Goal: Information Seeking & Learning: Learn about a topic

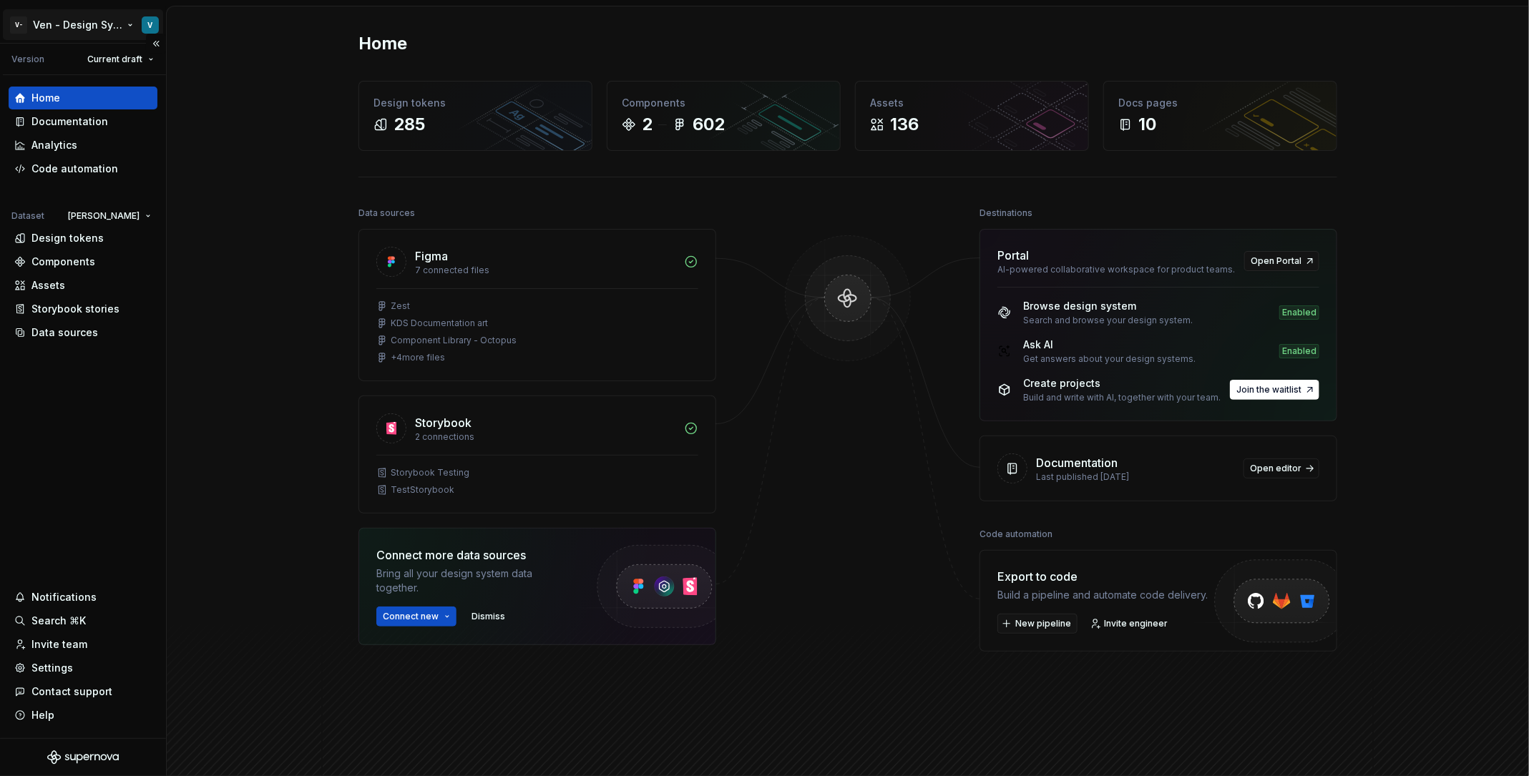
click at [99, 26] on html "V- Ven - Design System Test V Version Current draft Home Documentation Analytic…" at bounding box center [764, 388] width 1529 height 776
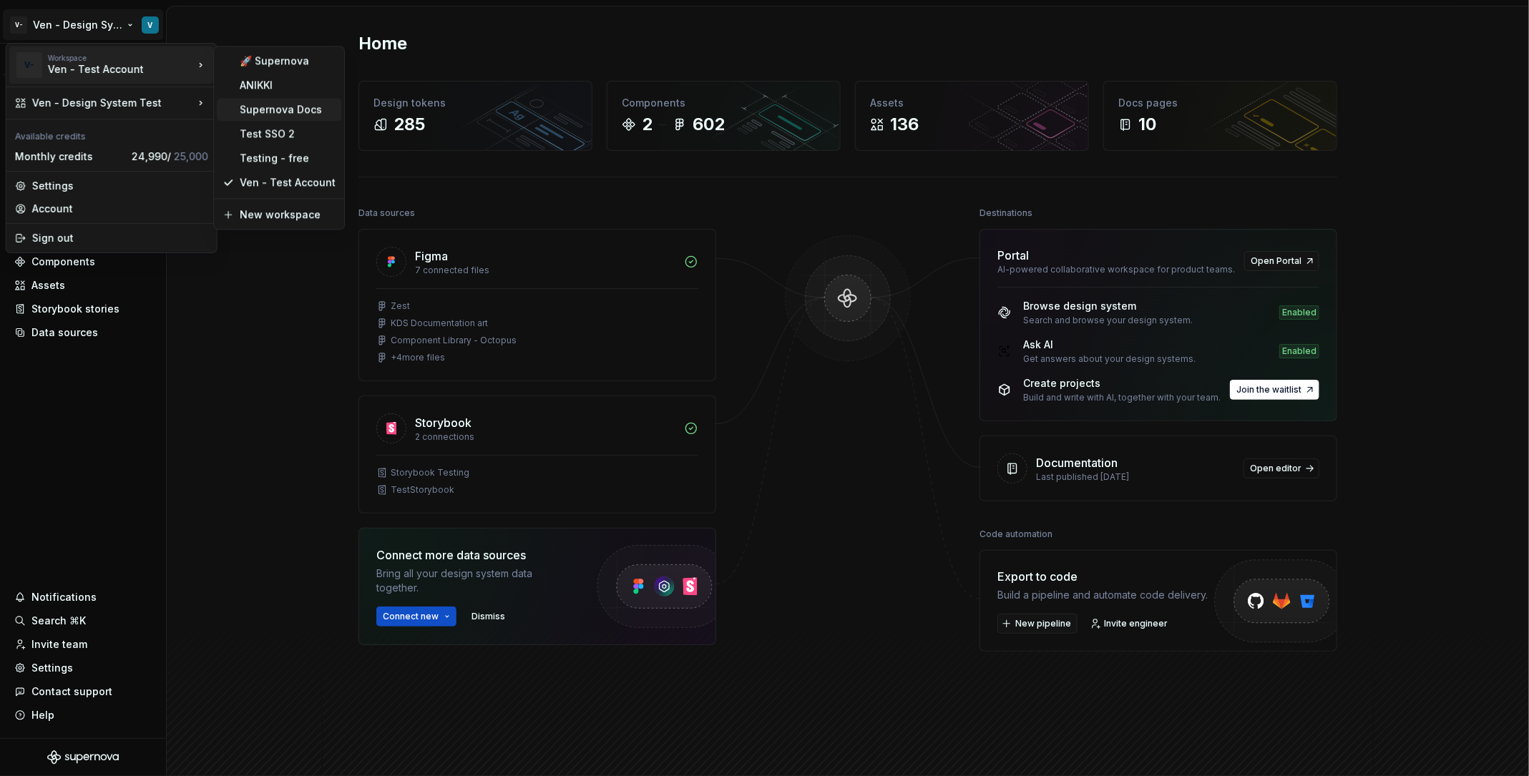
click at [309, 112] on div "Supernova Docs" at bounding box center [288, 109] width 96 height 14
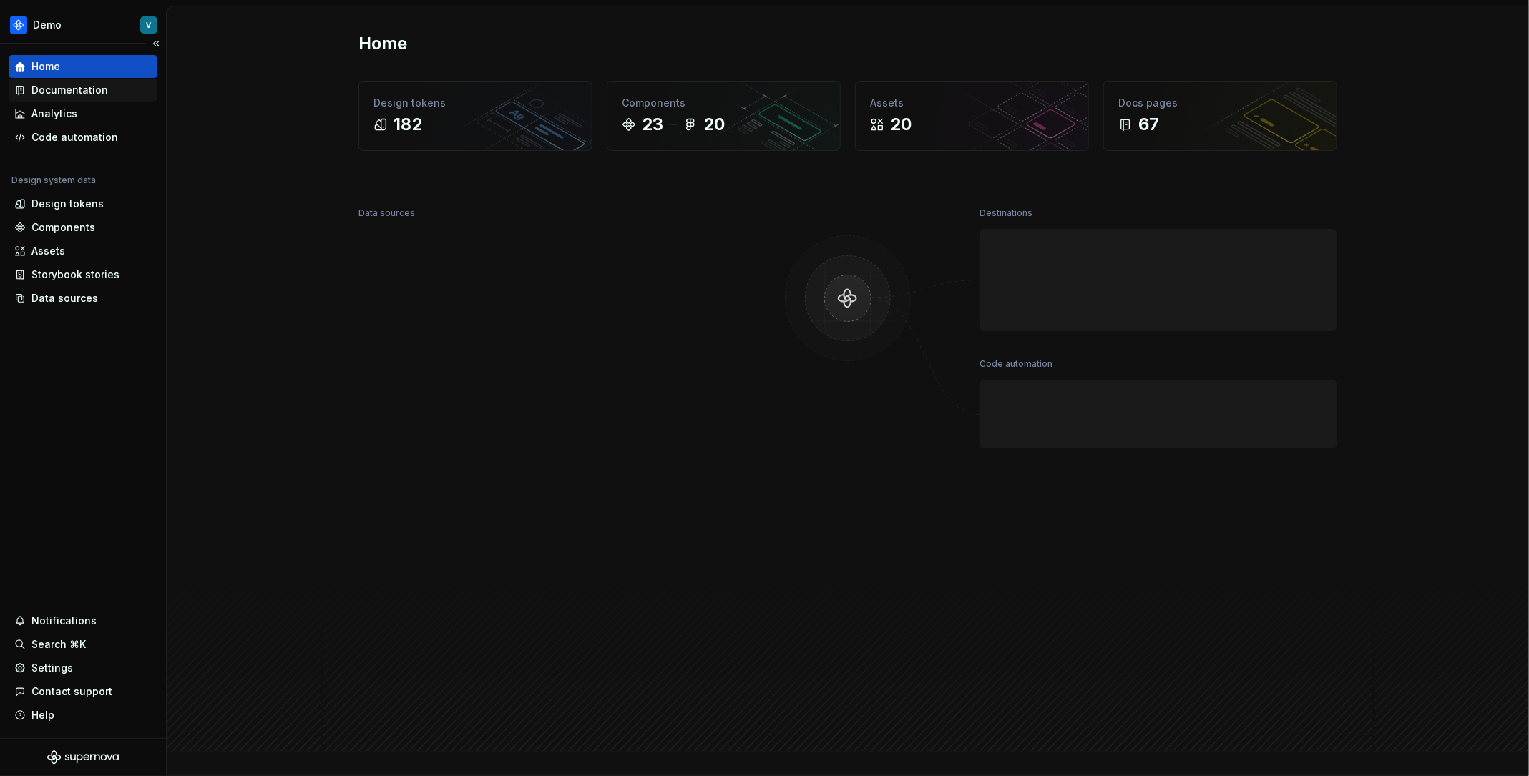
click at [102, 94] on div "Documentation" at bounding box center [69, 90] width 77 height 14
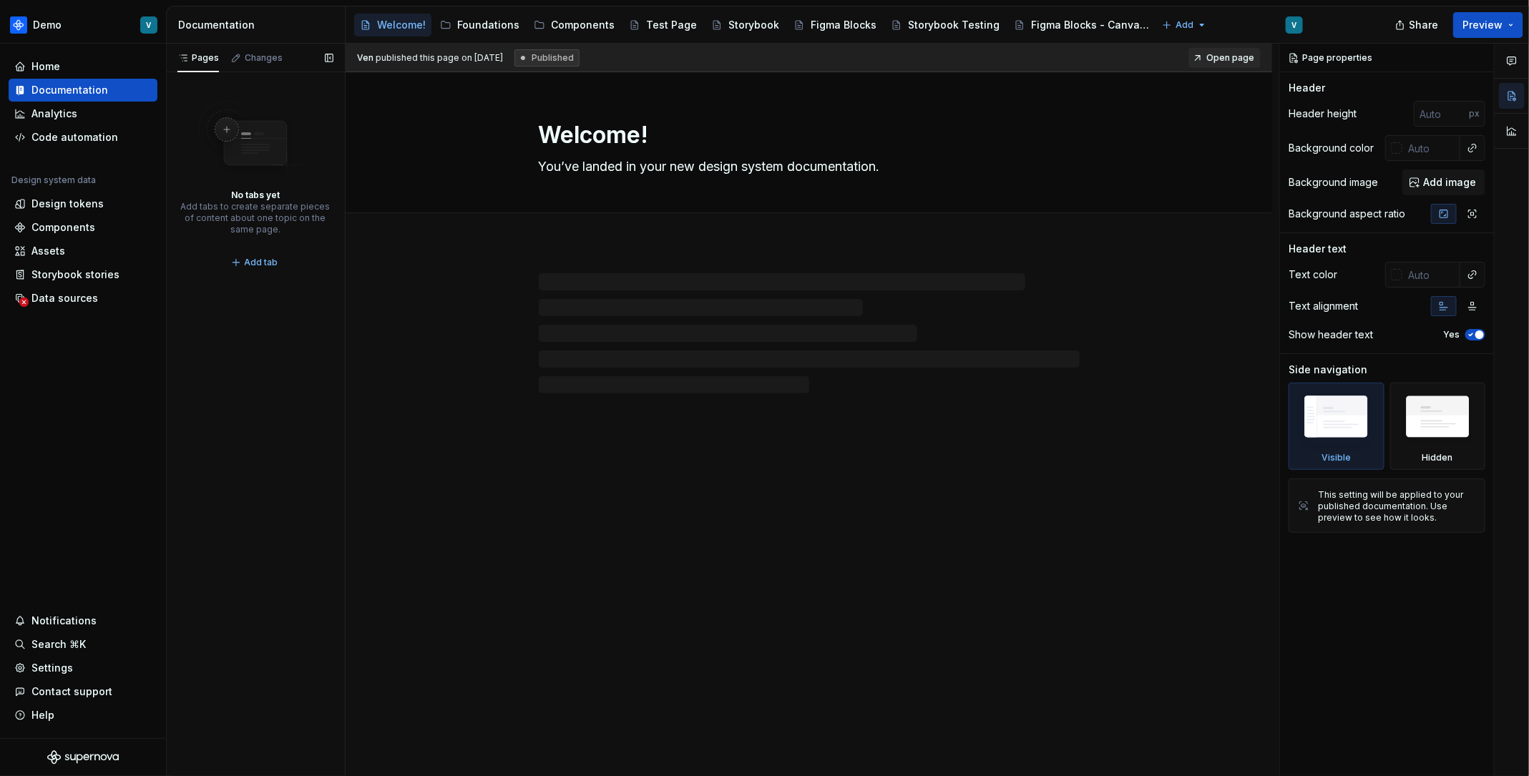
type textarea "*"
type textarea "Home"
type textarea "Replace with your own design system content"
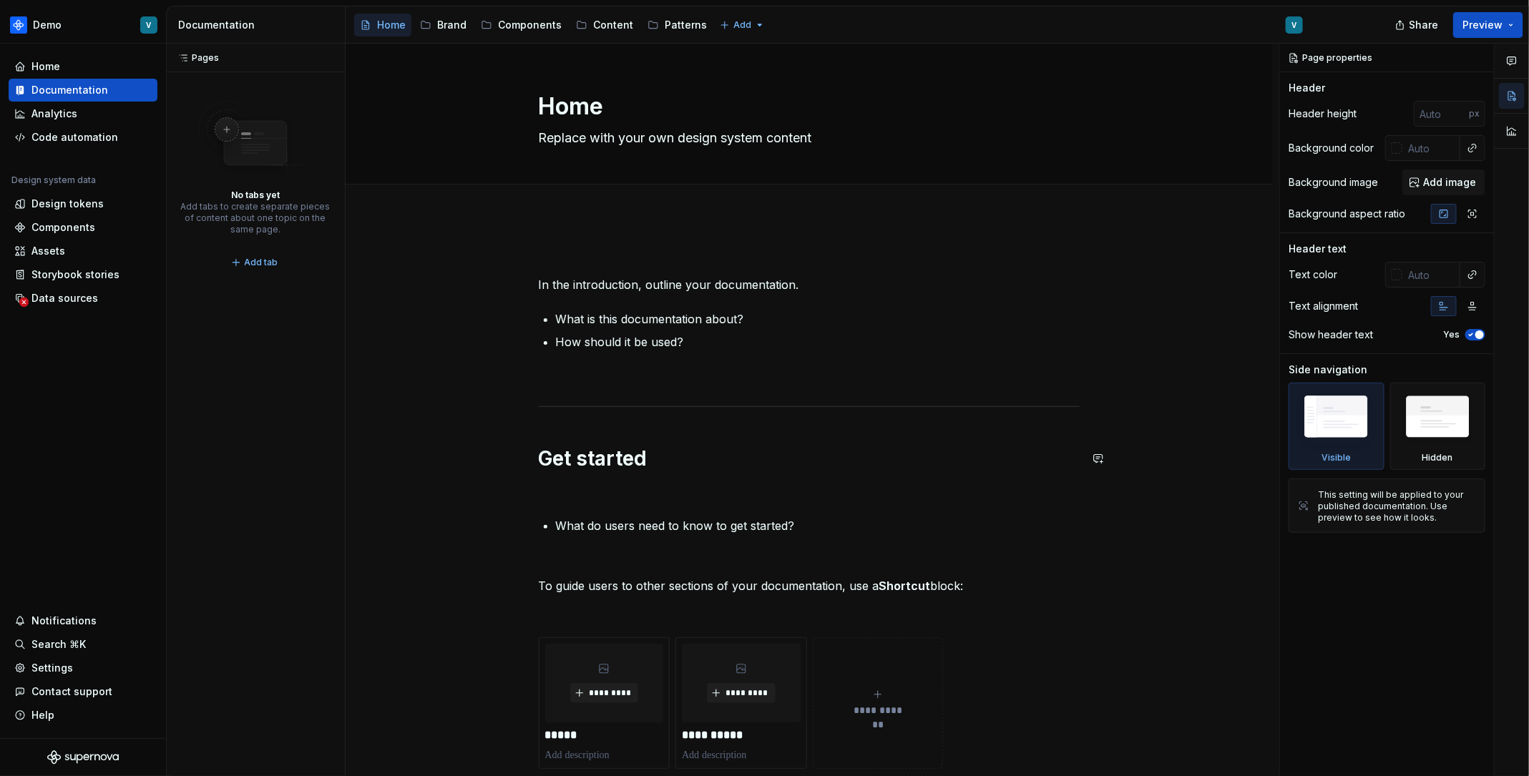
scroll to position [353, 0]
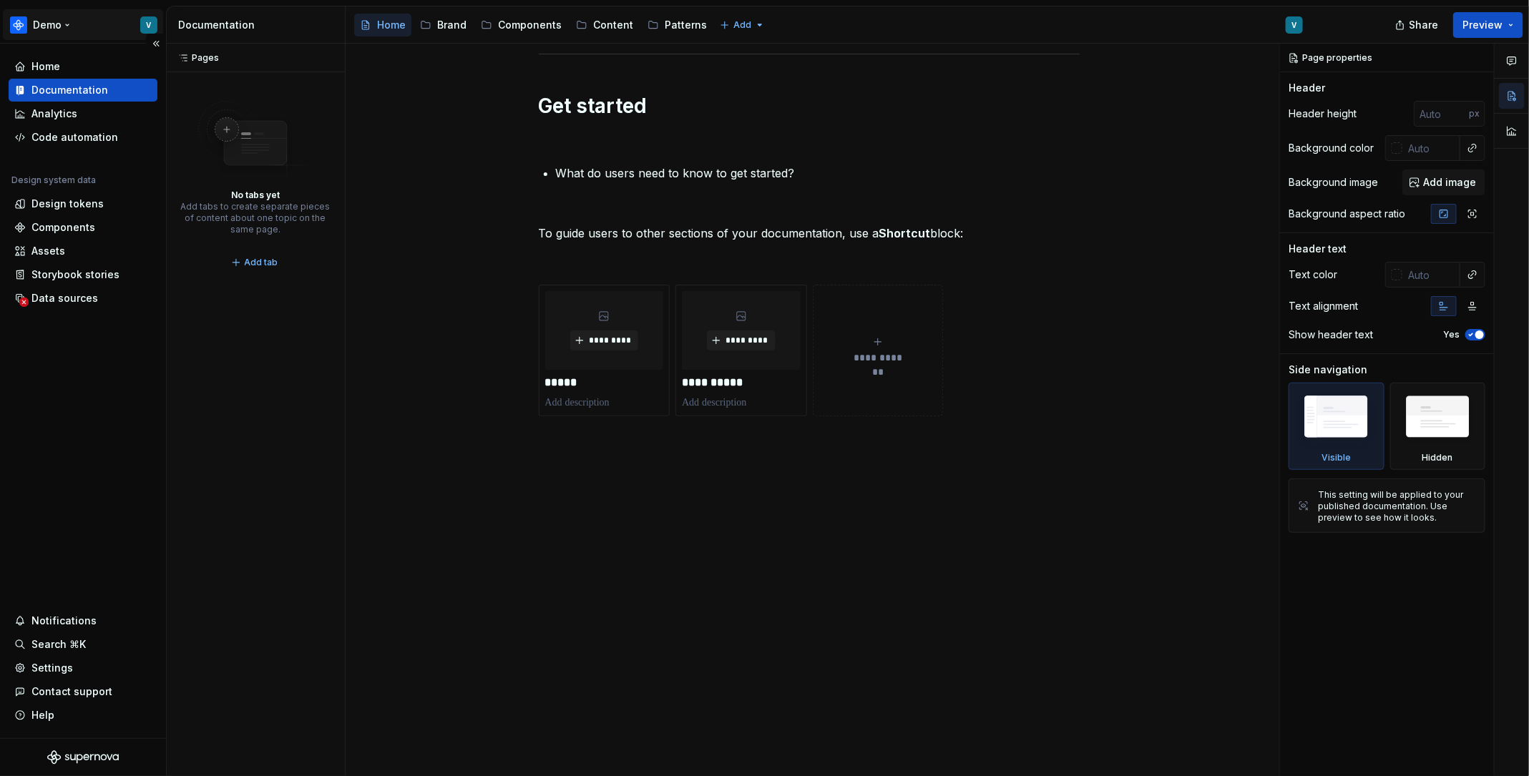
click at [88, 31] on html "Demo V Home Documentation Analytics Code automation Design system data Design t…" at bounding box center [764, 388] width 1529 height 776
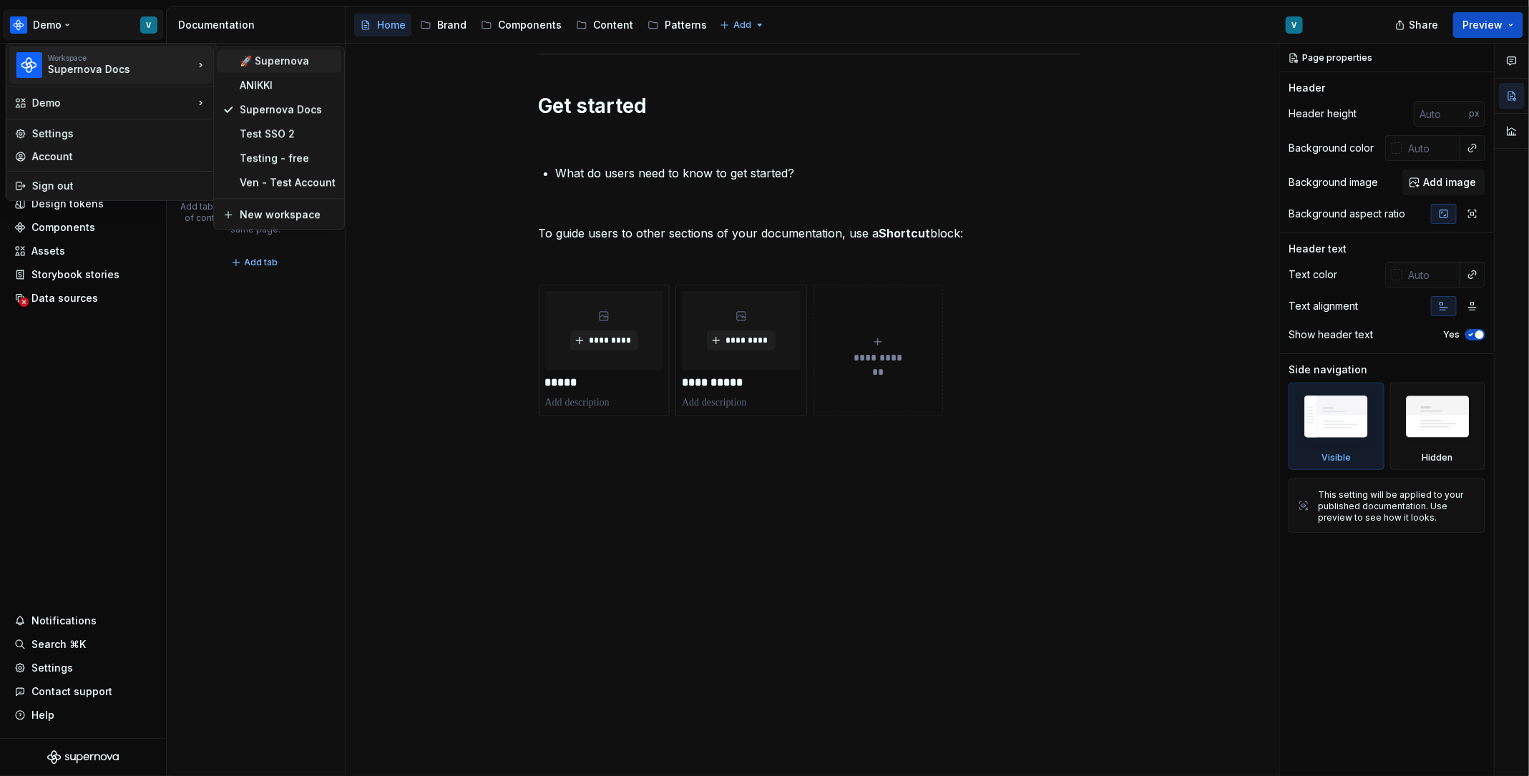
click at [300, 64] on div "🚀 Supernova" at bounding box center [288, 61] width 96 height 14
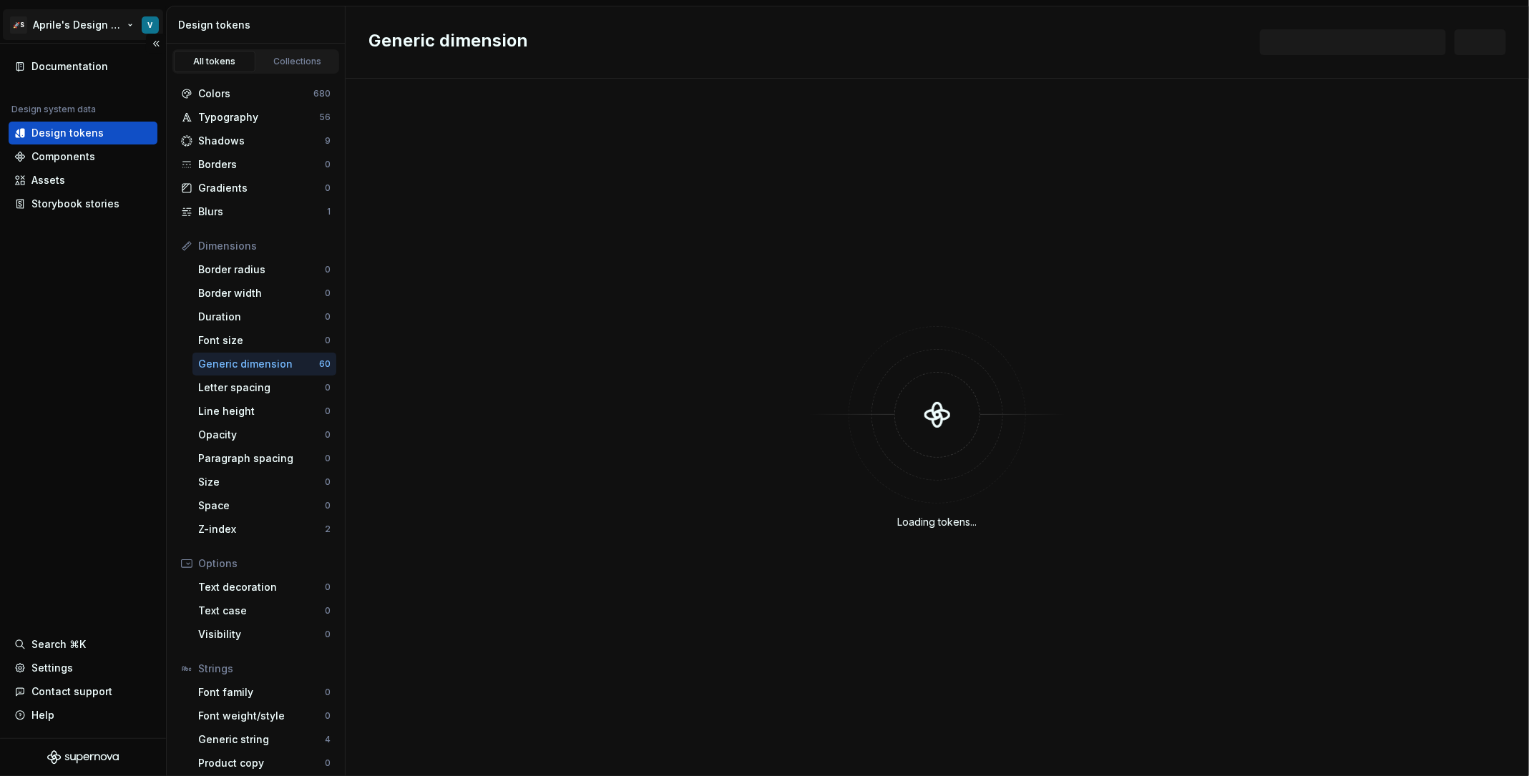
click at [108, 31] on html "🚀S Aprile's Design System V Documentation Design system data Design tokens Comp…" at bounding box center [764, 388] width 1529 height 776
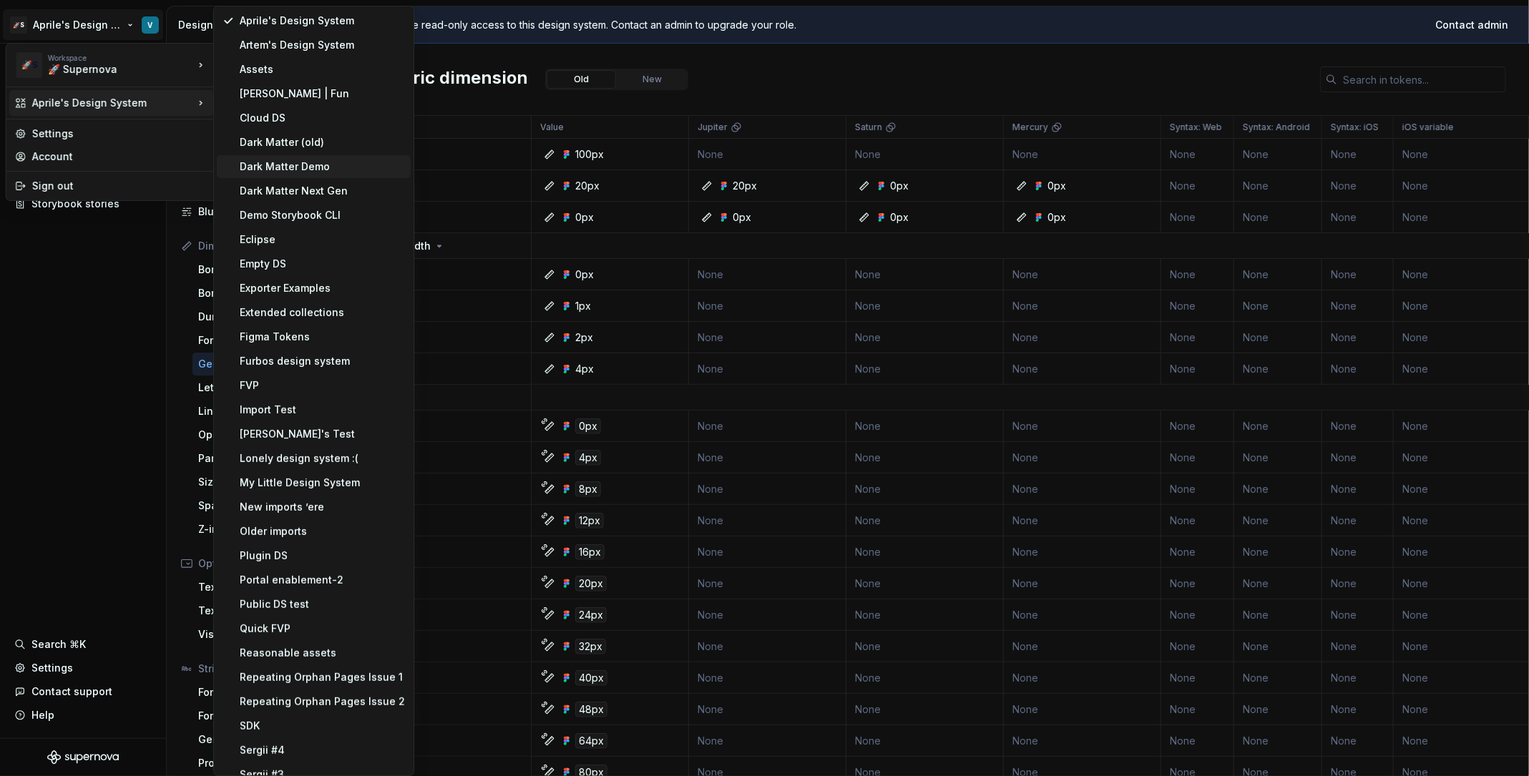
scroll to position [280, 0]
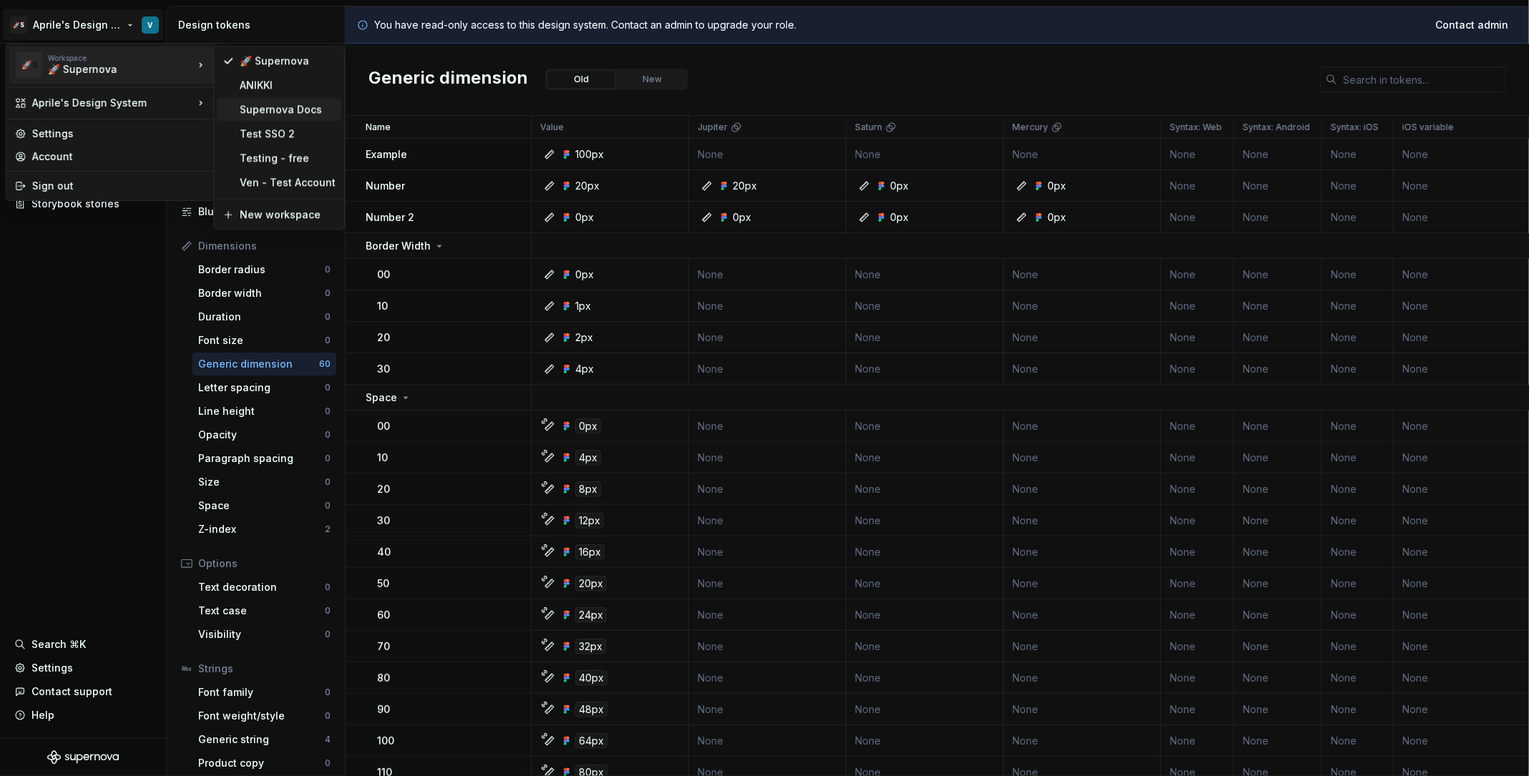
click at [292, 107] on div "Supernova Docs" at bounding box center [288, 109] width 96 height 14
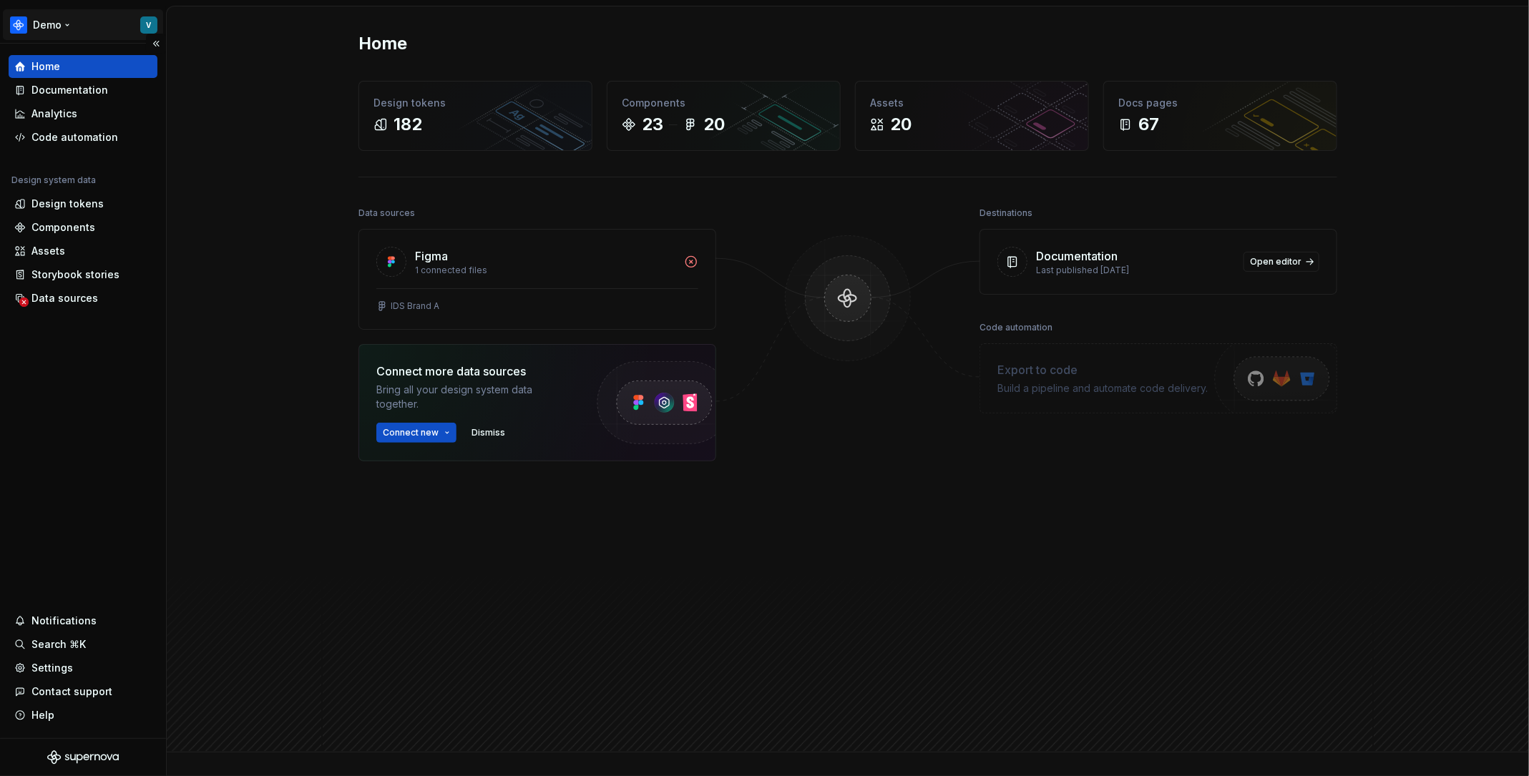
click at [99, 34] on html "Demo V Home Documentation Analytics Code automation Design system data Design t…" at bounding box center [764, 388] width 1529 height 776
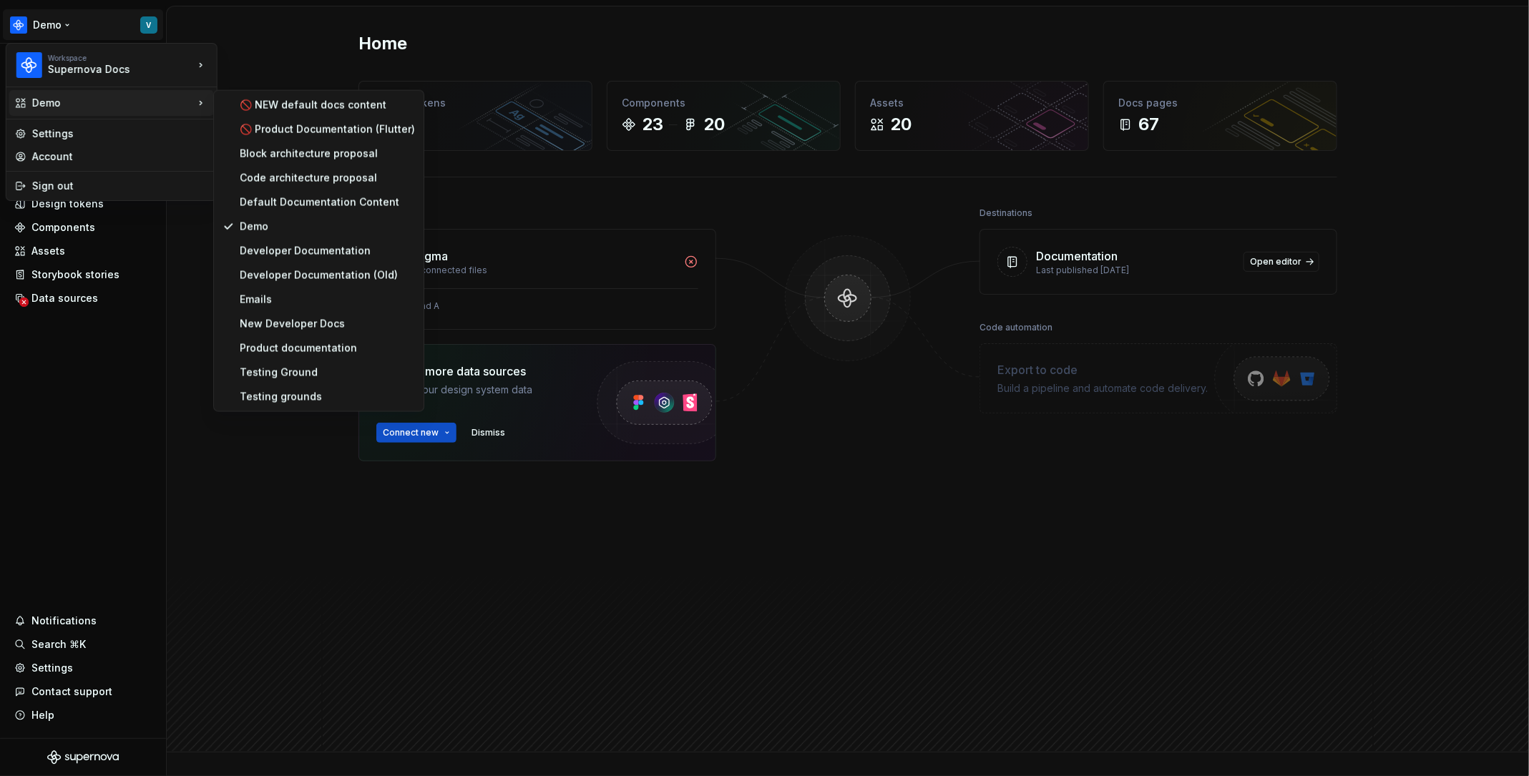
click at [113, 404] on html "Demo V Home Documentation Analytics Code automation Design system data Design t…" at bounding box center [764, 388] width 1529 height 776
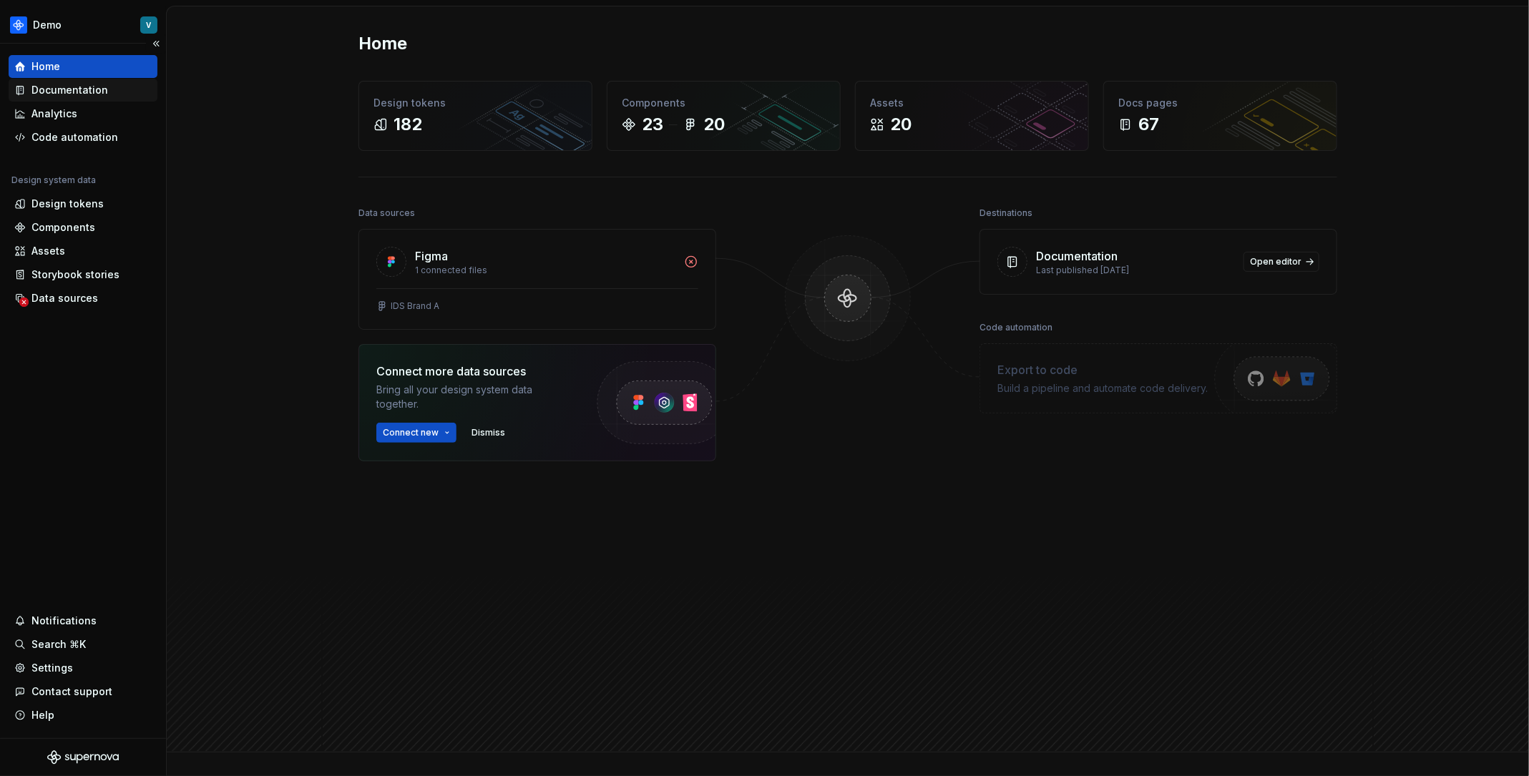
click at [103, 99] on div "Documentation" at bounding box center [83, 90] width 149 height 23
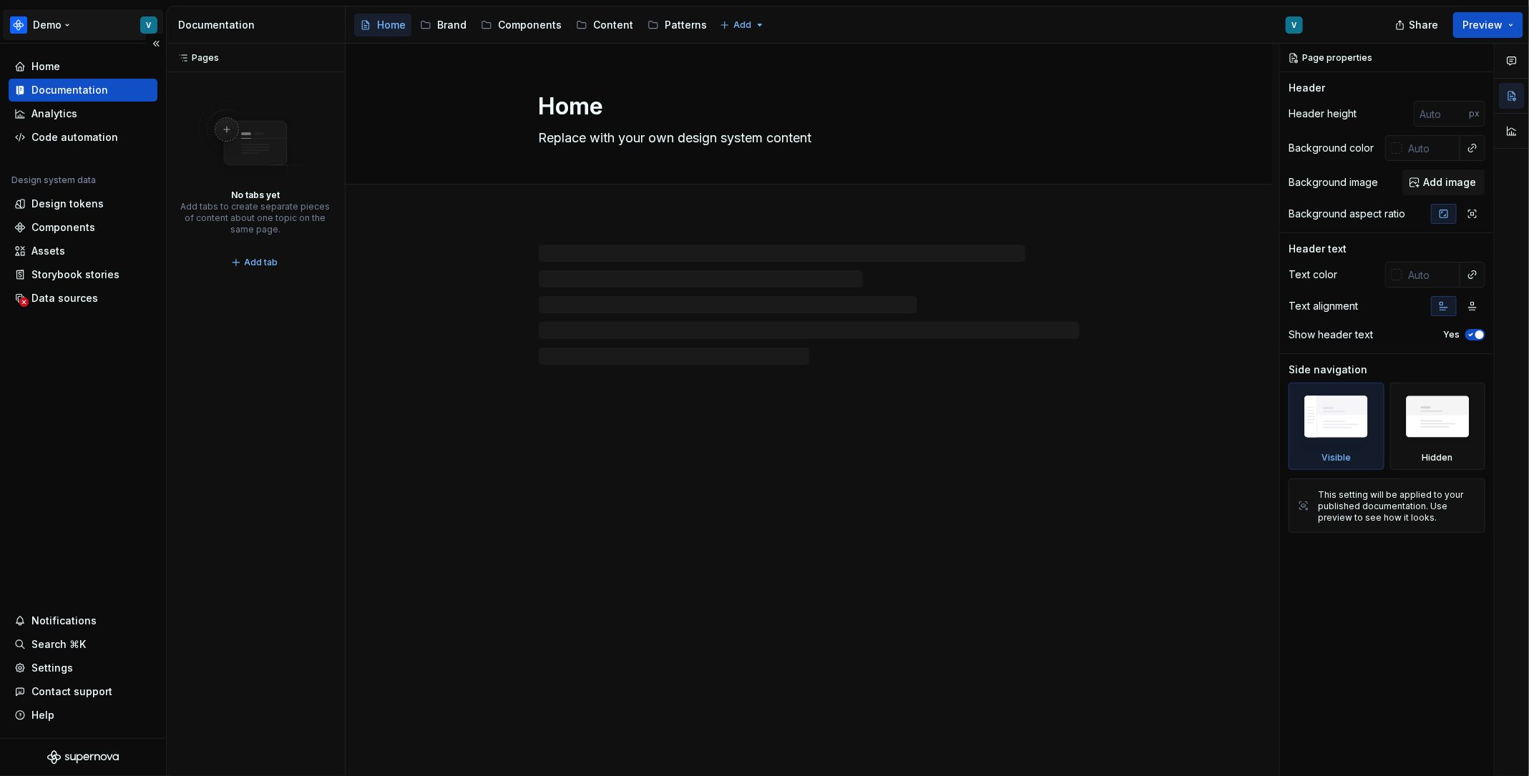
click at [110, 21] on html "Demo V Home Documentation Analytics Code automation Design system data Design t…" at bounding box center [764, 388] width 1529 height 776
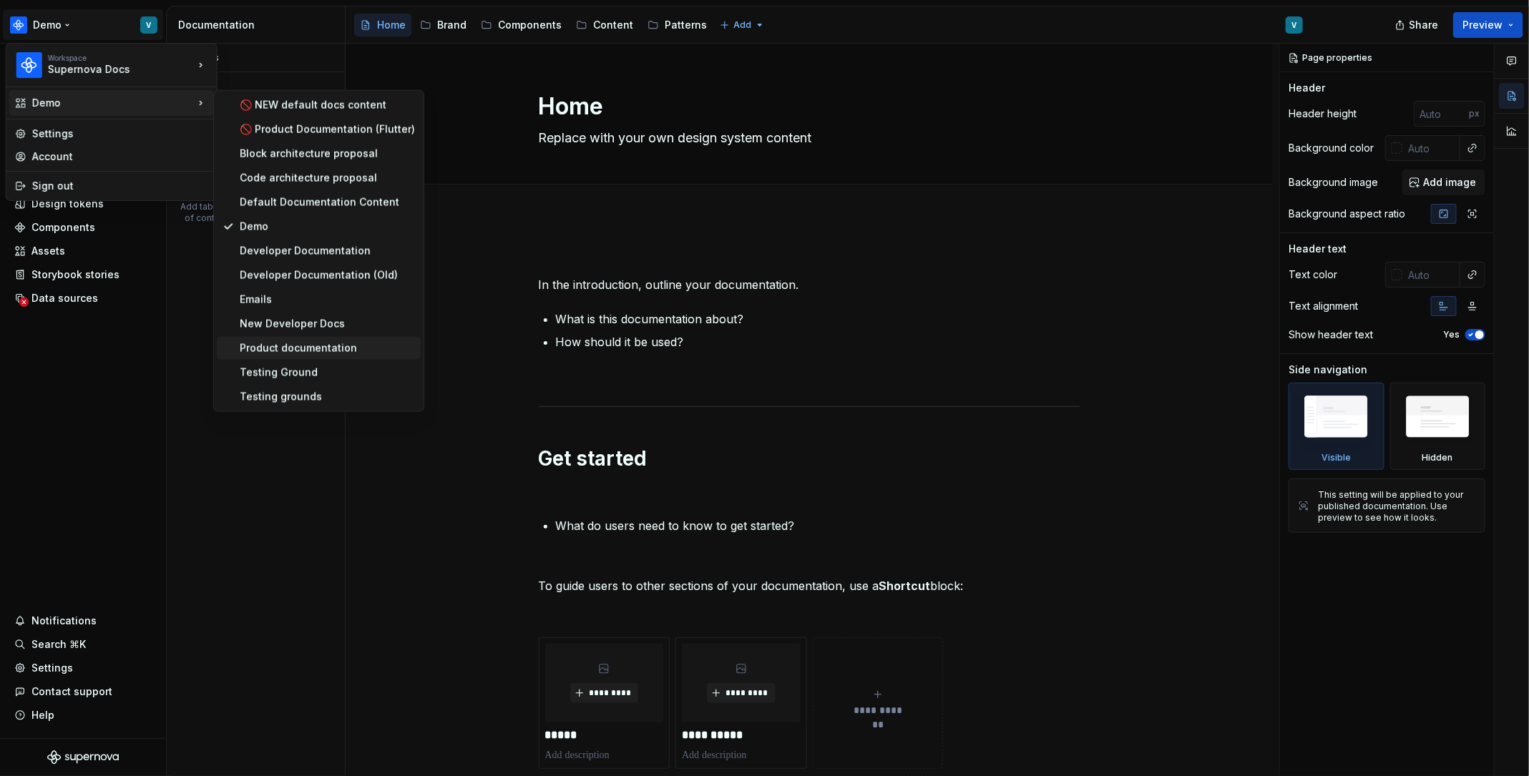
click at [361, 353] on div "Product documentation" at bounding box center [327, 348] width 175 height 14
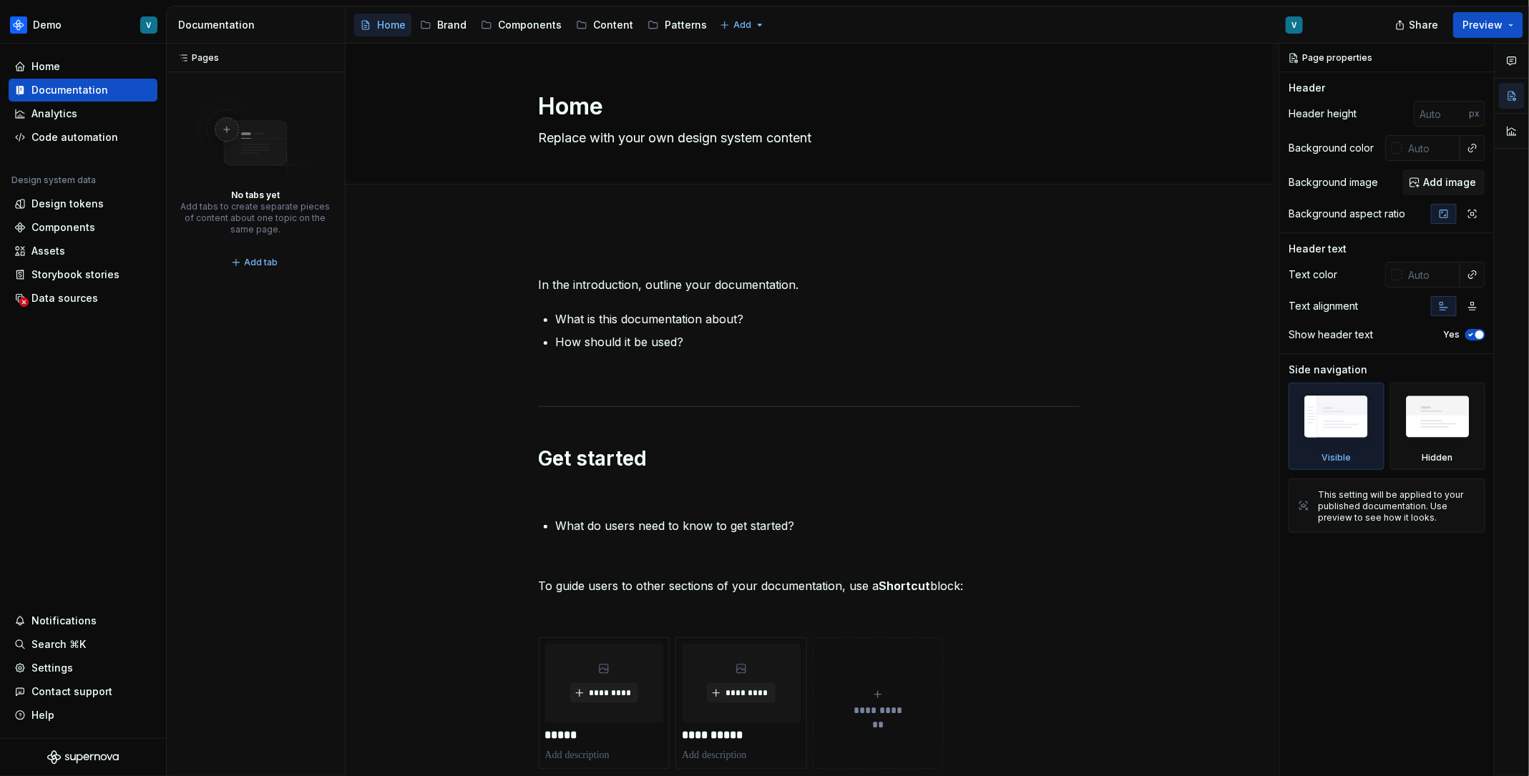
type textarea "*"
